Goal: Transaction & Acquisition: Purchase product/service

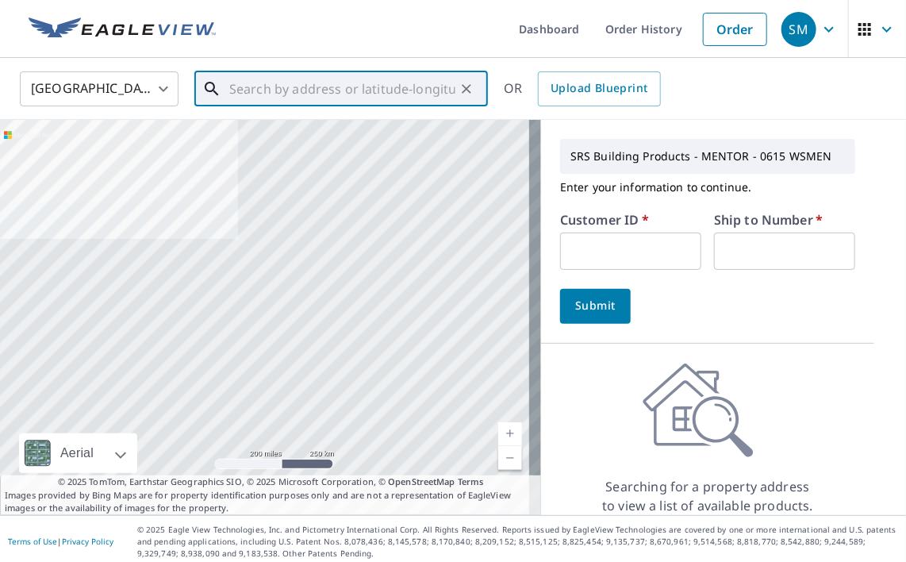
paste input "[STREET_ADDRESS]"
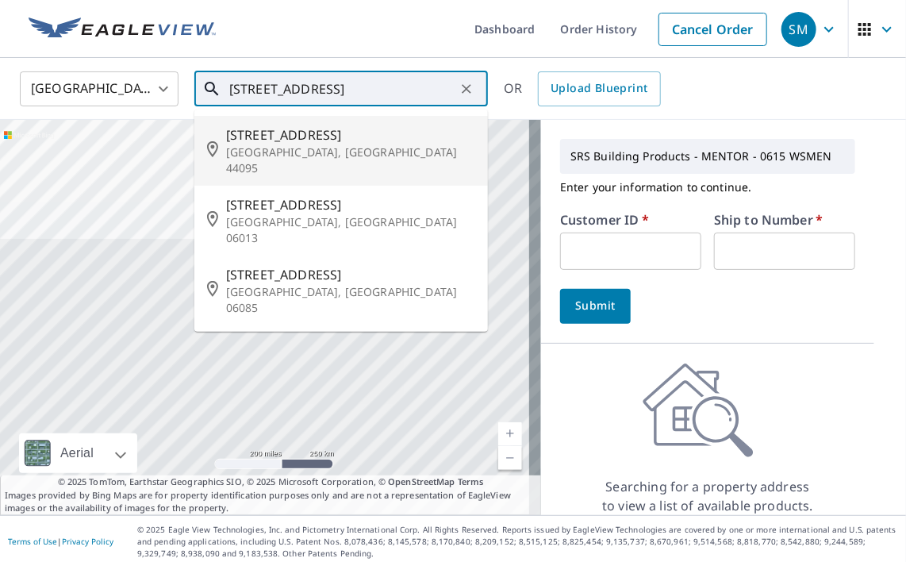
click at [282, 126] on span "[STREET_ADDRESS]" at bounding box center [350, 134] width 249 height 19
type input "[STREET_ADDRESS]"
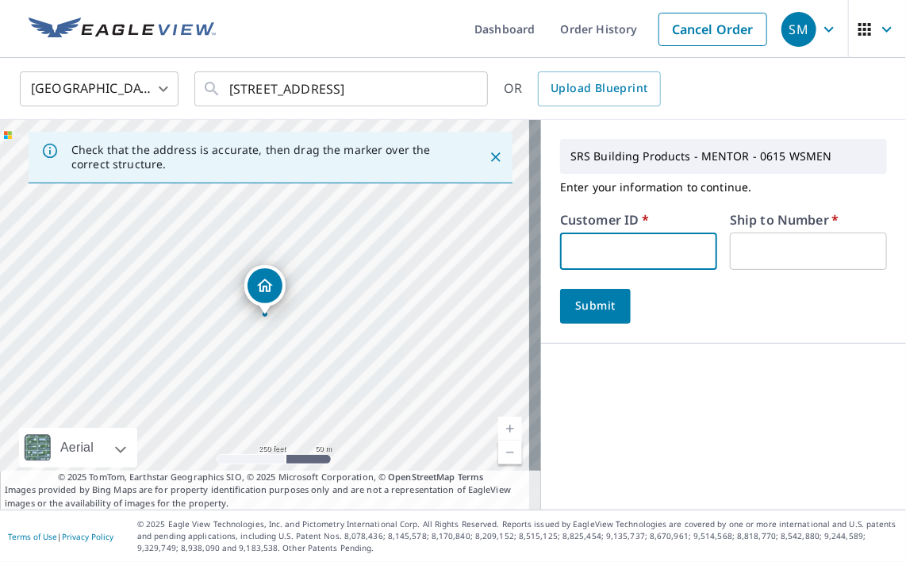
click at [589, 237] on input "text" at bounding box center [638, 250] width 157 height 37
type input "C00007432"
click at [776, 255] on input "text" at bounding box center [808, 250] width 157 height 37
click at [646, 321] on div "Submit" at bounding box center [723, 306] width 327 height 35
click at [730, 265] on input "text" at bounding box center [808, 250] width 157 height 37
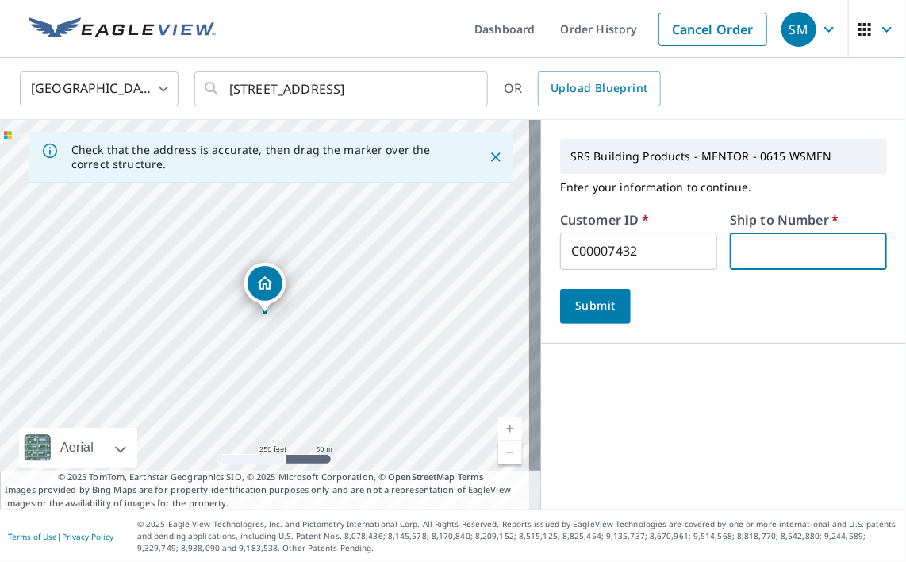
type input "1"
click at [597, 311] on span "Submit" at bounding box center [595, 306] width 45 height 20
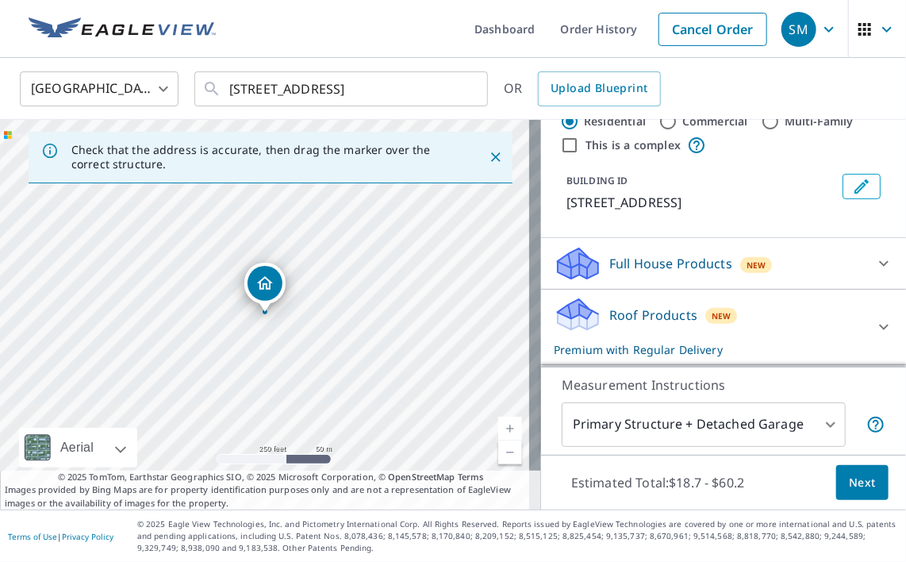
scroll to position [238, 0]
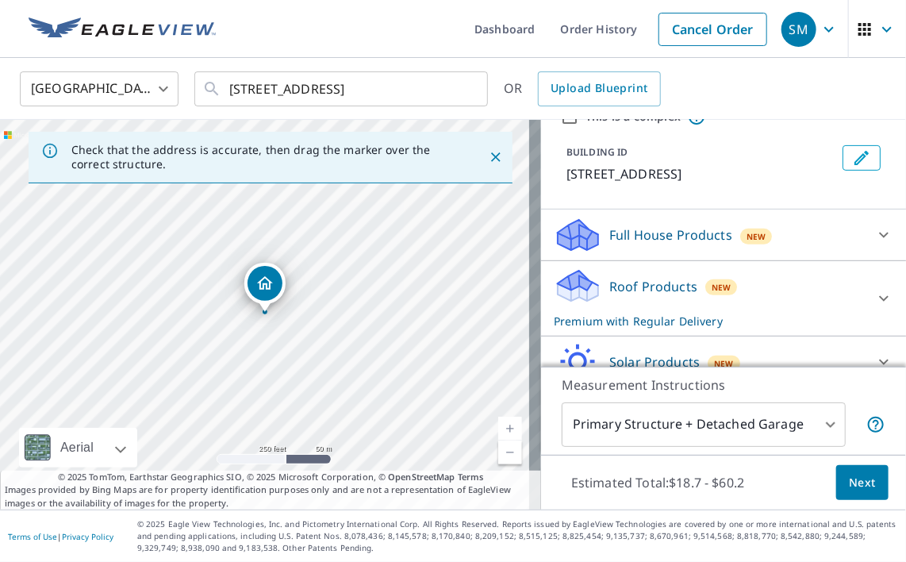
click at [874, 292] on icon at bounding box center [883, 298] width 19 height 19
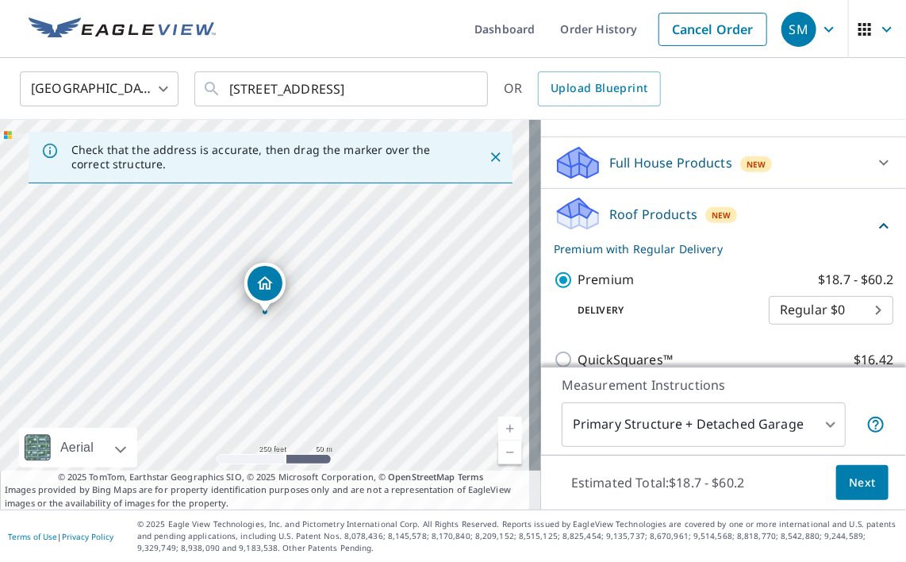
scroll to position [397, 0]
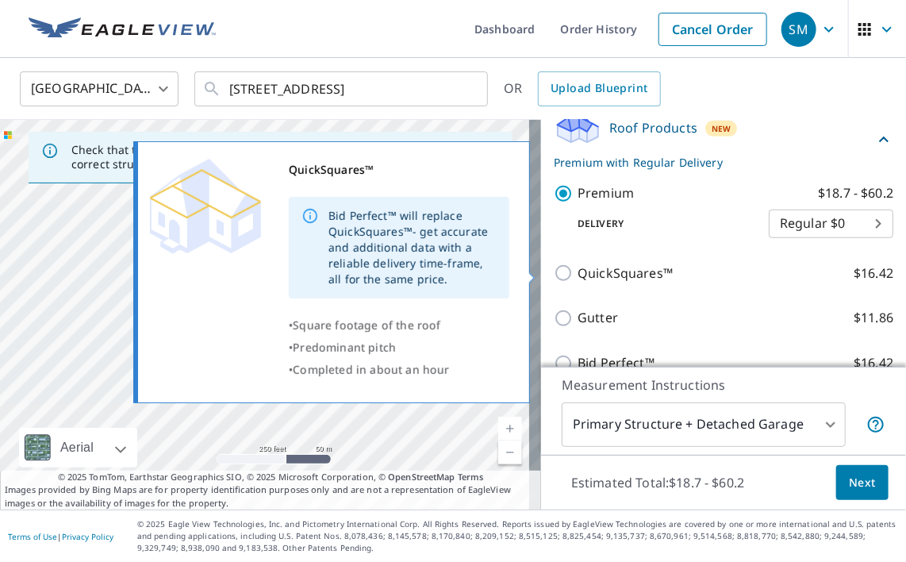
click at [601, 274] on p "QuickSquares™" at bounding box center [624, 273] width 95 height 20
click at [577, 274] on input "QuickSquares™ $16.42" at bounding box center [566, 272] width 24 height 19
checkbox input "true"
checkbox input "false"
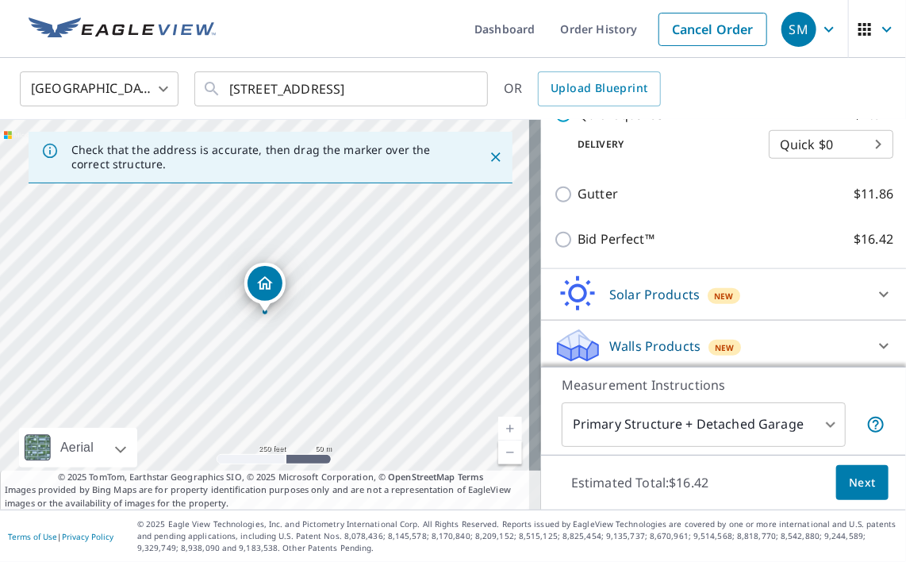
scroll to position [523, 0]
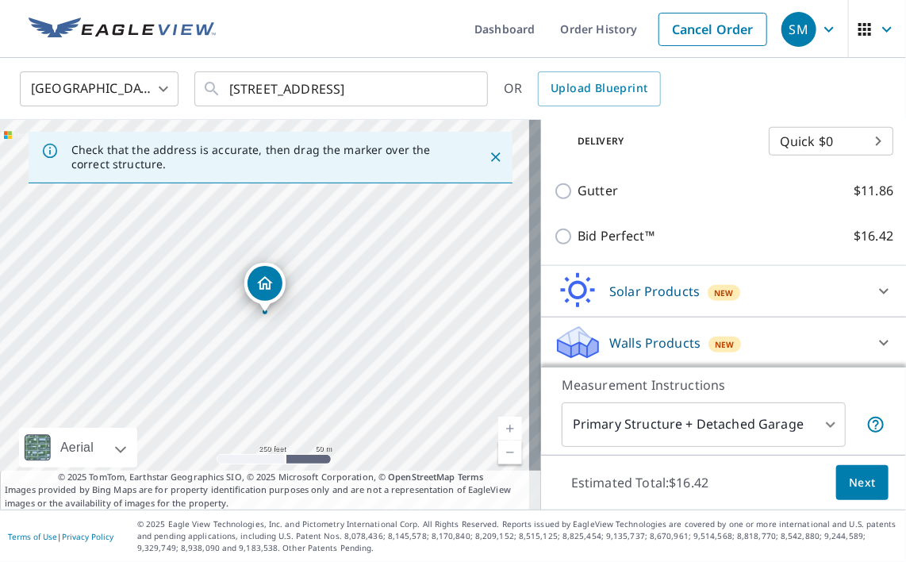
click at [853, 474] on span "Next" at bounding box center [862, 483] width 27 height 20
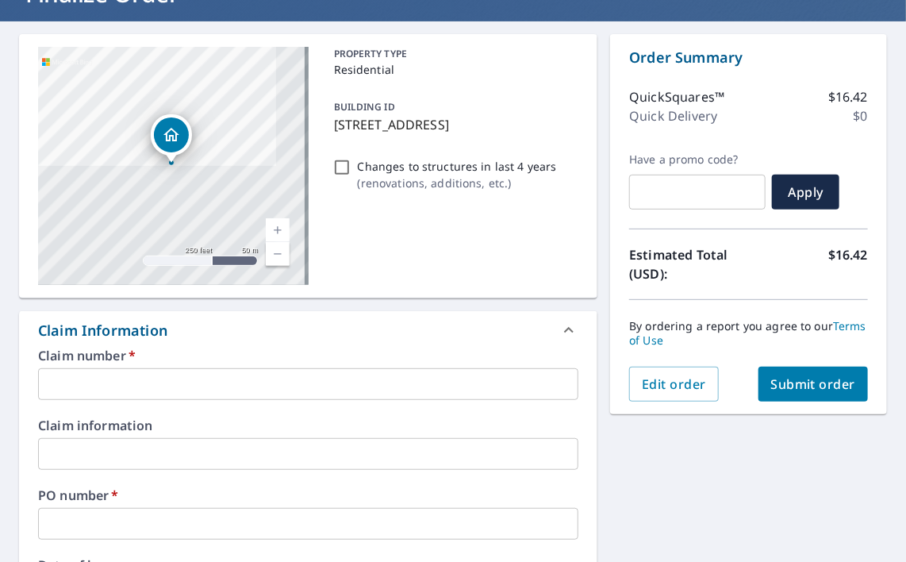
scroll to position [159, 0]
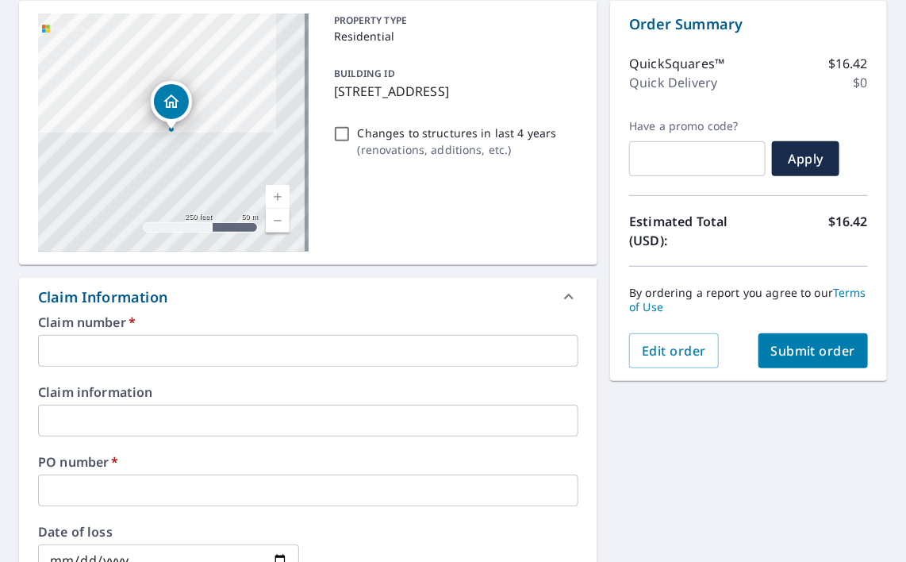
click at [122, 348] on input "text" at bounding box center [308, 351] width 540 height 32
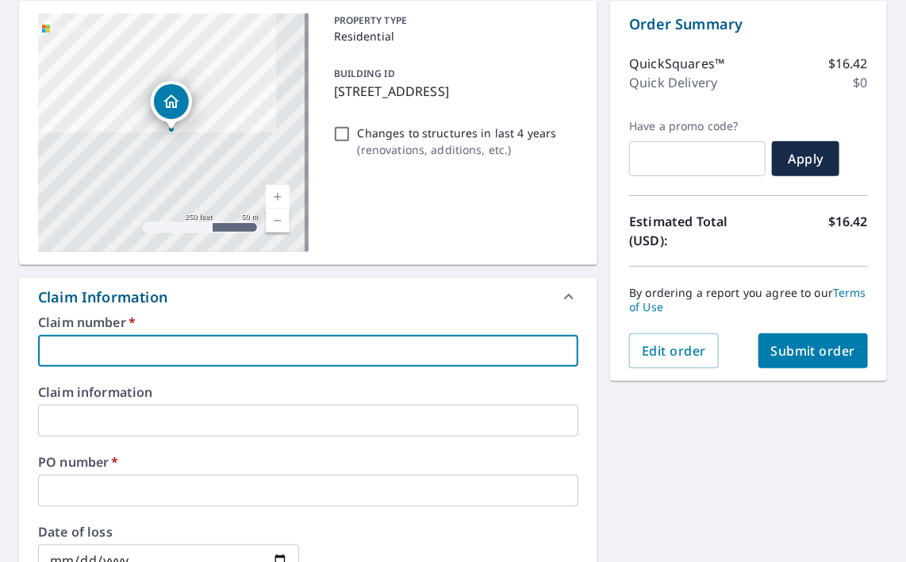
type input "1"
checkbox input "true"
type input "1"
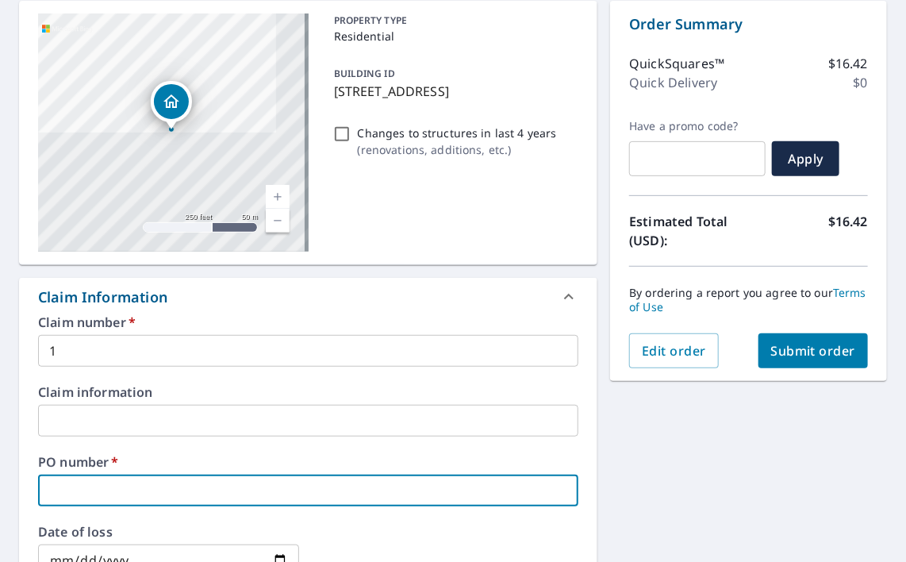
click at [87, 489] on input "text" at bounding box center [308, 490] width 540 height 32
type input "K"
checkbox input "true"
type input "Ke"
checkbox input "true"
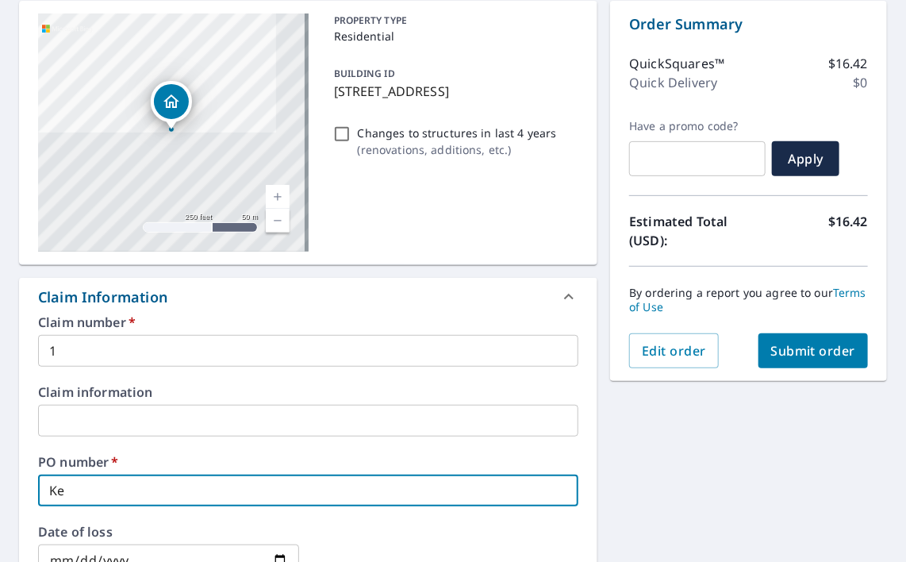
type input "[PERSON_NAME]"
checkbox input "true"
type input "Kere"
checkbox input "true"
type input "Kerez"
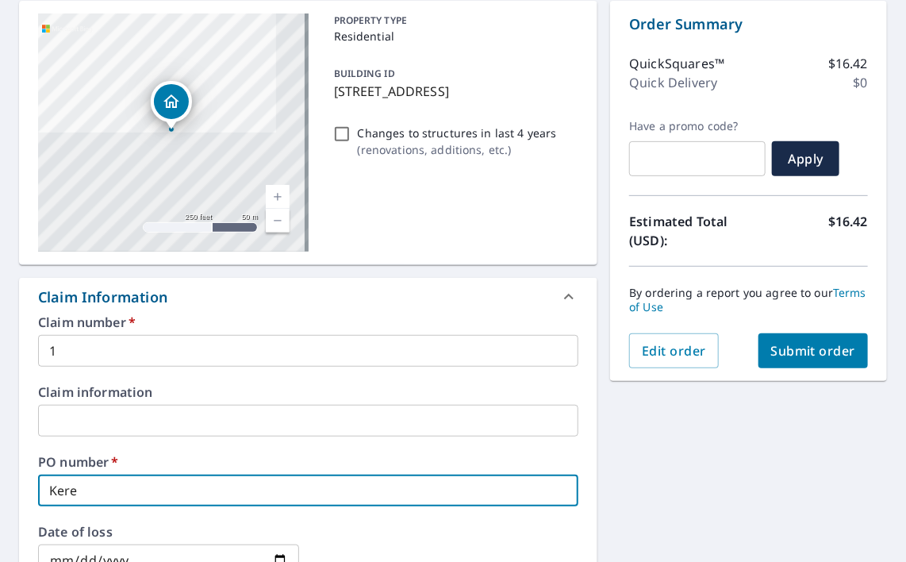
checkbox input "true"
type input "Kerezs"
checkbox input "true"
type input "[PERSON_NAME]"
checkbox input "true"
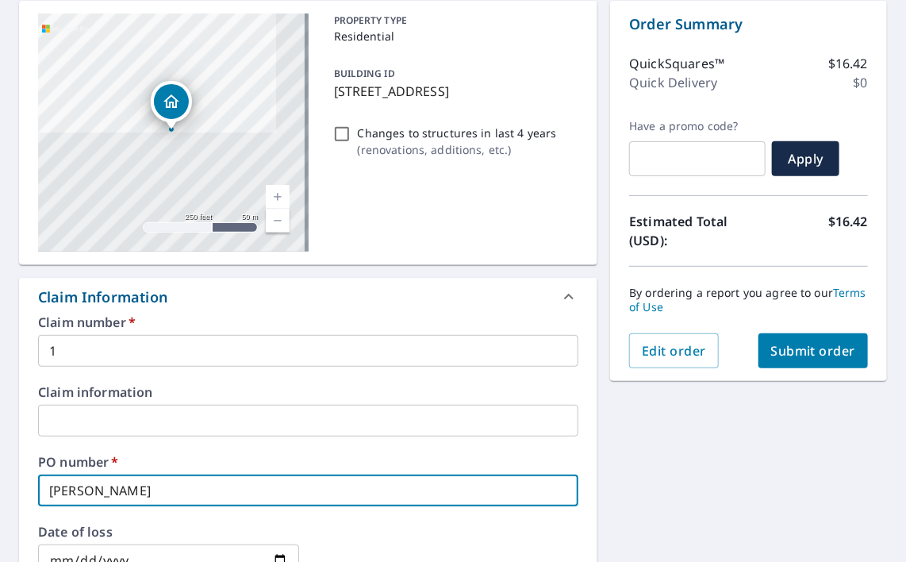
type input "[PERSON_NAME]"
checkbox input "true"
type input "[PERSON_NAME]"
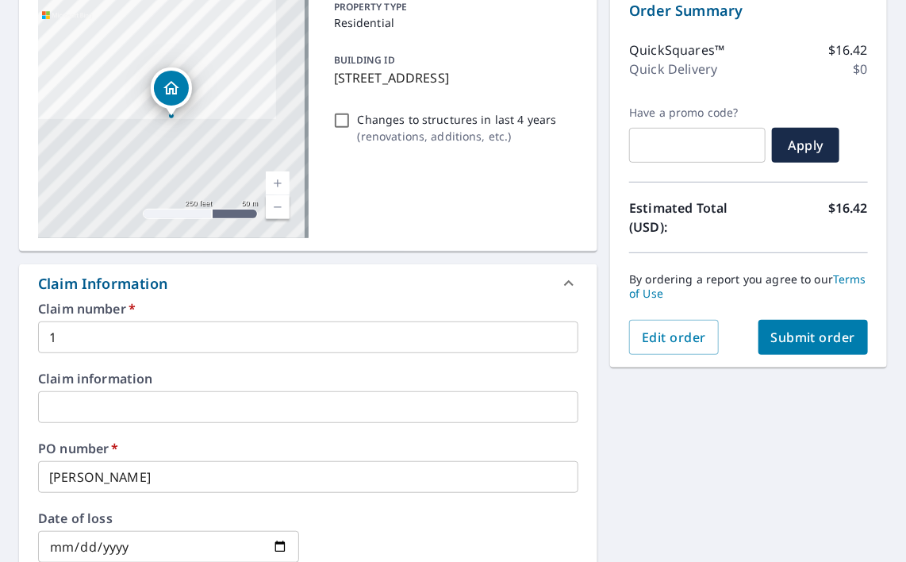
scroll to position [508, 0]
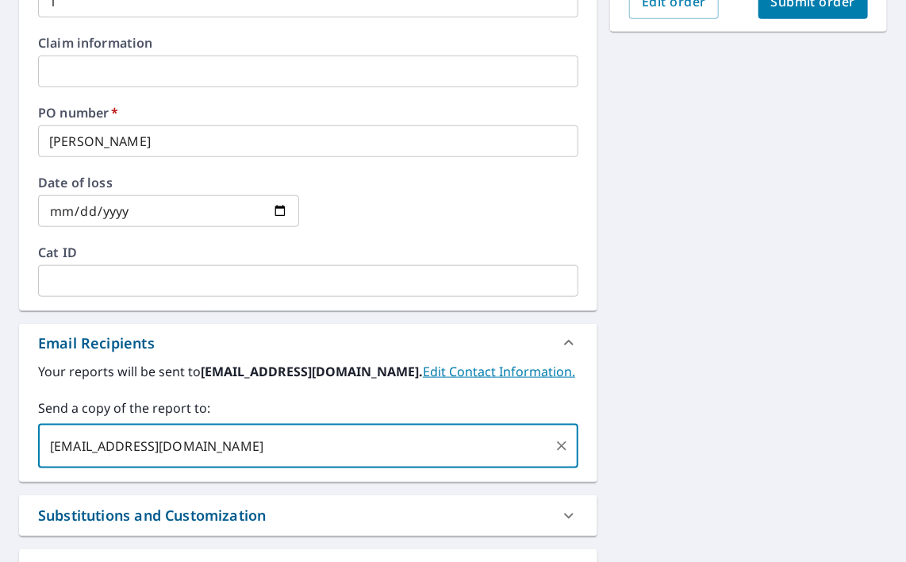
type input "[EMAIL_ADDRESS][DOMAIN_NAME]"
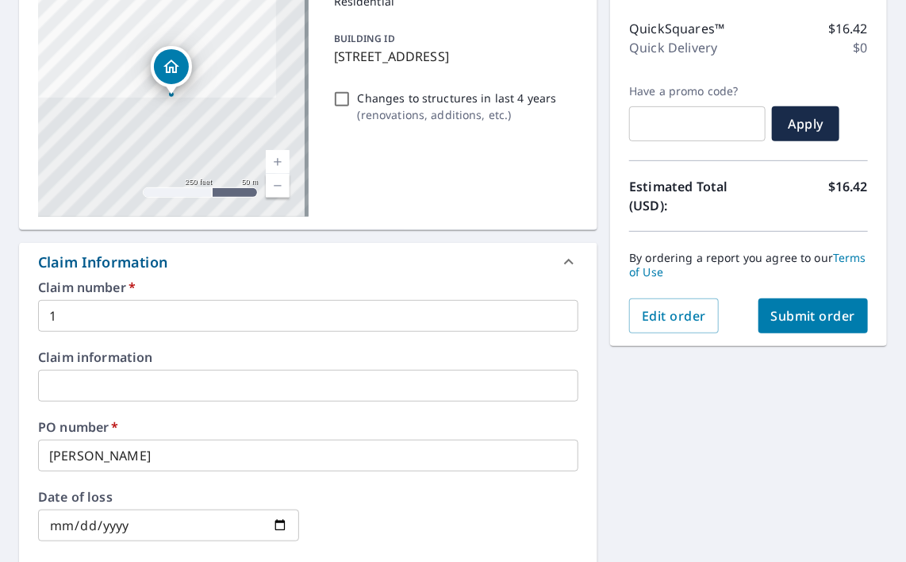
scroll to position [190, 0]
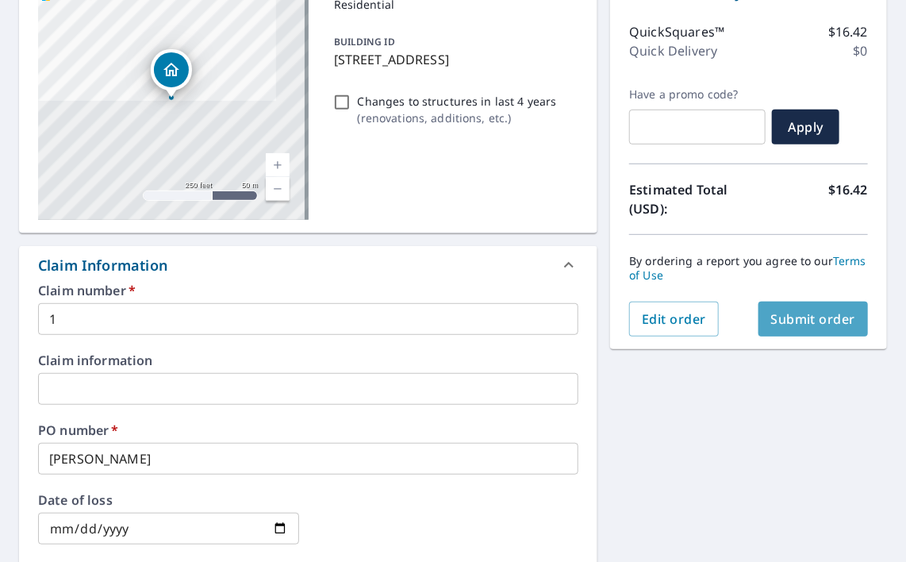
click at [808, 327] on button "Submit order" at bounding box center [813, 318] width 110 height 35
checkbox input "true"
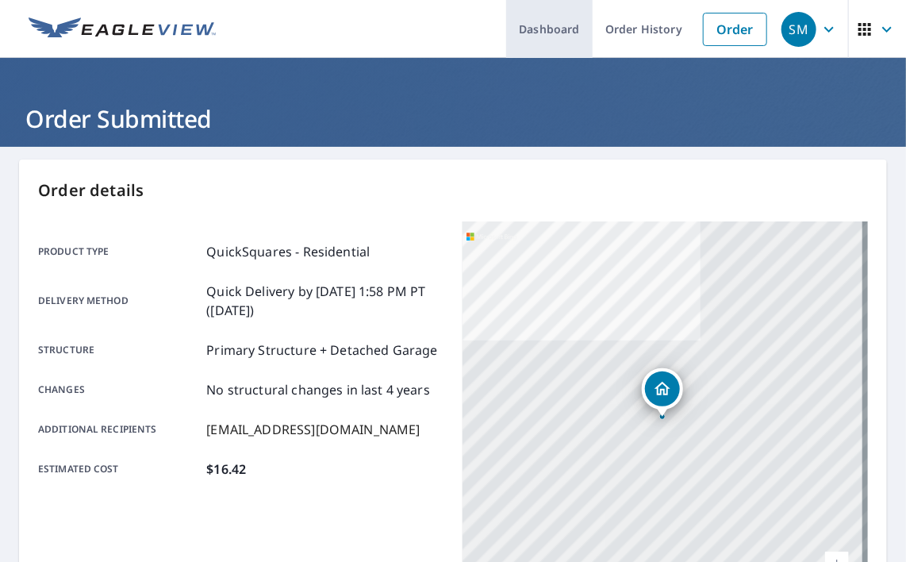
click at [552, 29] on link "Dashboard" at bounding box center [549, 29] width 86 height 58
